Goal: Information Seeking & Learning: Learn about a topic

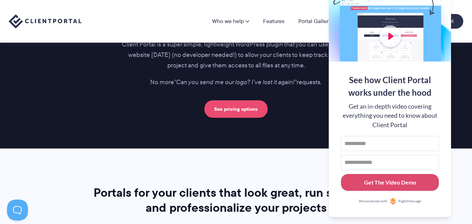
scroll to position [1014, 0]
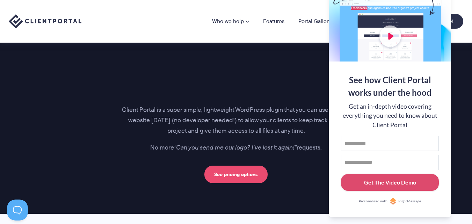
click at [242, 175] on link "See pricing options" at bounding box center [235, 174] width 63 height 17
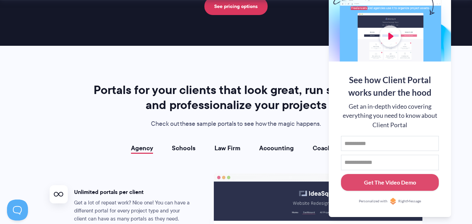
scroll to position [1258, 0]
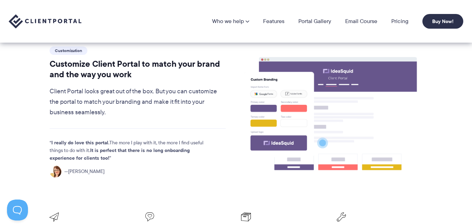
scroll to position [175, 0]
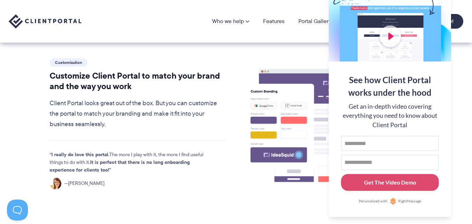
click at [385, 113] on div "Get an in-depth video covering everything you need to know about Client Portal" at bounding box center [390, 116] width 98 height 28
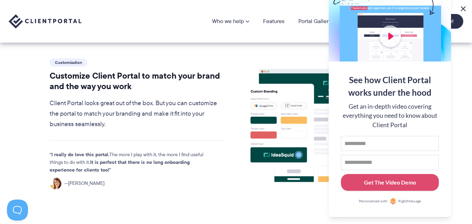
click at [466, 8] on button at bounding box center [463, 9] width 8 height 8
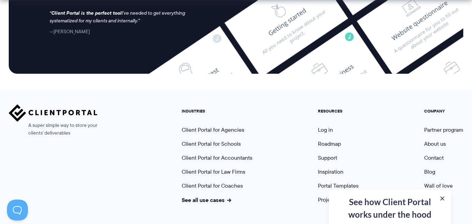
scroll to position [1937, 0]
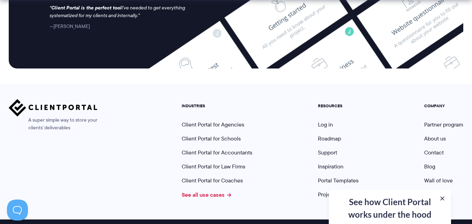
click at [214, 190] on link "See all use cases" at bounding box center [207, 194] width 50 height 8
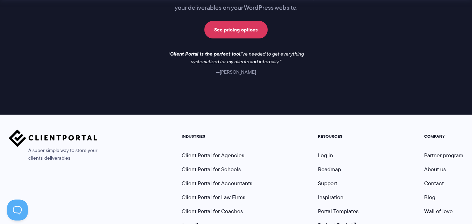
scroll to position [668, 0]
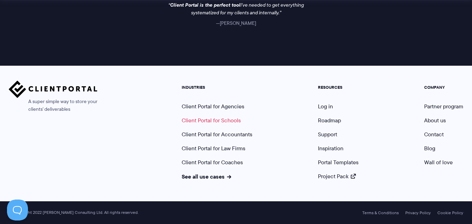
click at [211, 120] on link "Client Portal for Schools" at bounding box center [211, 120] width 59 height 8
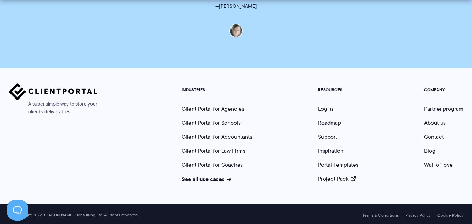
scroll to position [1622, 0]
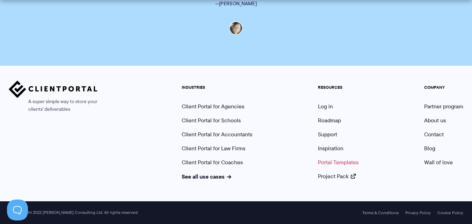
click at [337, 163] on link "Portal Templates" at bounding box center [338, 162] width 41 height 8
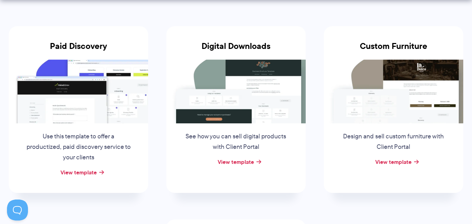
scroll to position [140, 0]
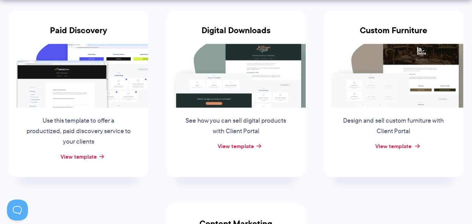
click at [395, 145] on link "View template" at bounding box center [393, 146] width 36 height 8
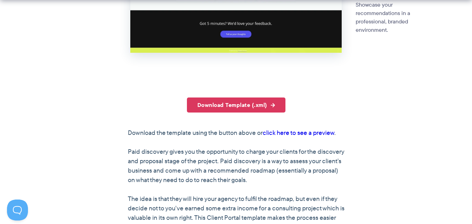
click at [303, 132] on link "click here to see a preview" at bounding box center [299, 132] width 72 height 9
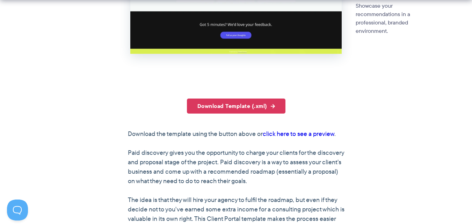
scroll to position [384, 0]
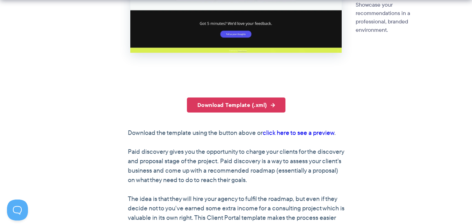
click at [304, 131] on link "click here to see a preview" at bounding box center [299, 132] width 72 height 9
